Goal: Navigation & Orientation: Find specific page/section

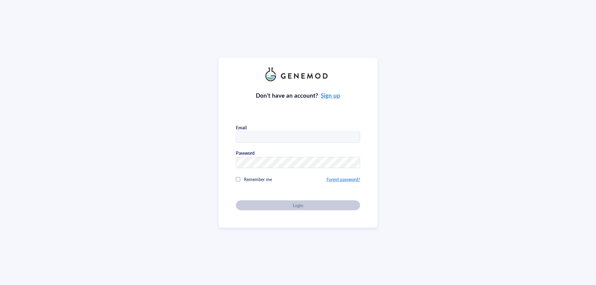
type input "[PERSON_NAME][EMAIL_ADDRESS][DOMAIN_NAME]"
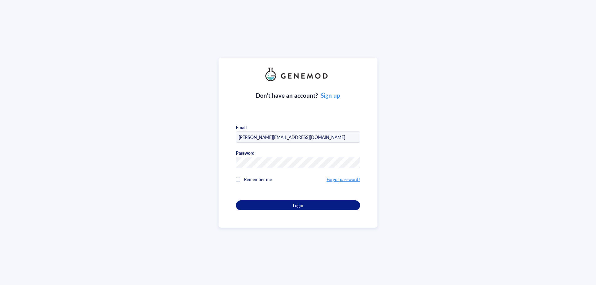
click at [241, 266] on div "Don’t have an account? Sign up Email [PERSON_NAME][EMAIL_ADDRESS][DOMAIN_NAME] …" at bounding box center [298, 142] width 596 height 285
click at [259, 205] on div "Login" at bounding box center [298, 206] width 104 height 6
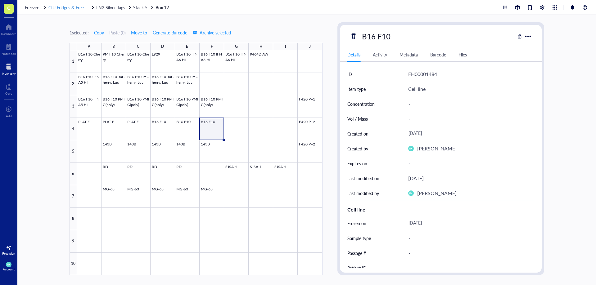
click at [63, 9] on span "CIU Fridges & Freezers" at bounding box center [69, 7] width 43 height 6
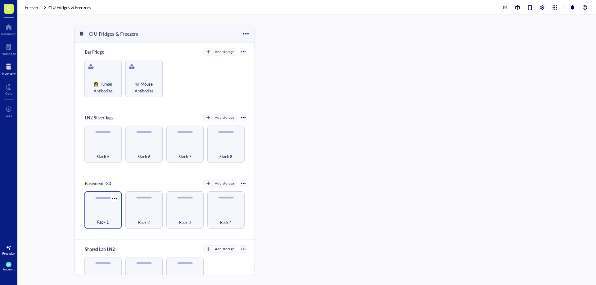
click at [96, 211] on div "Rack 1" at bounding box center [102, 210] width 37 height 37
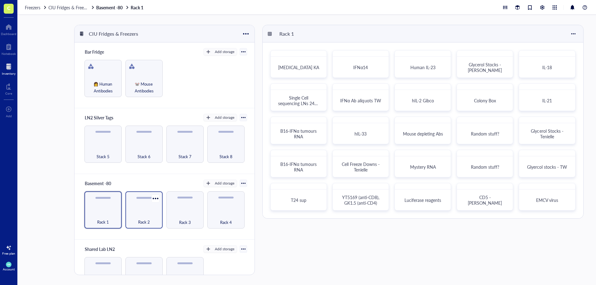
click at [143, 219] on span "Rack 2" at bounding box center [144, 222] width 12 height 7
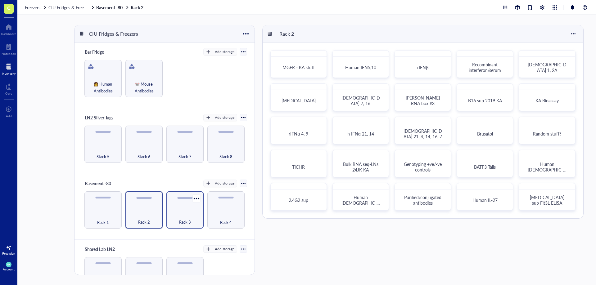
click at [171, 218] on div "Rack 3" at bounding box center [185, 219] width 31 height 14
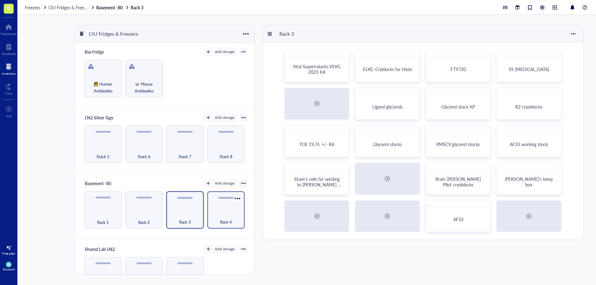
click at [216, 216] on div "Rack 4" at bounding box center [226, 219] width 31 height 14
